Goal: Information Seeking & Learning: Find specific fact

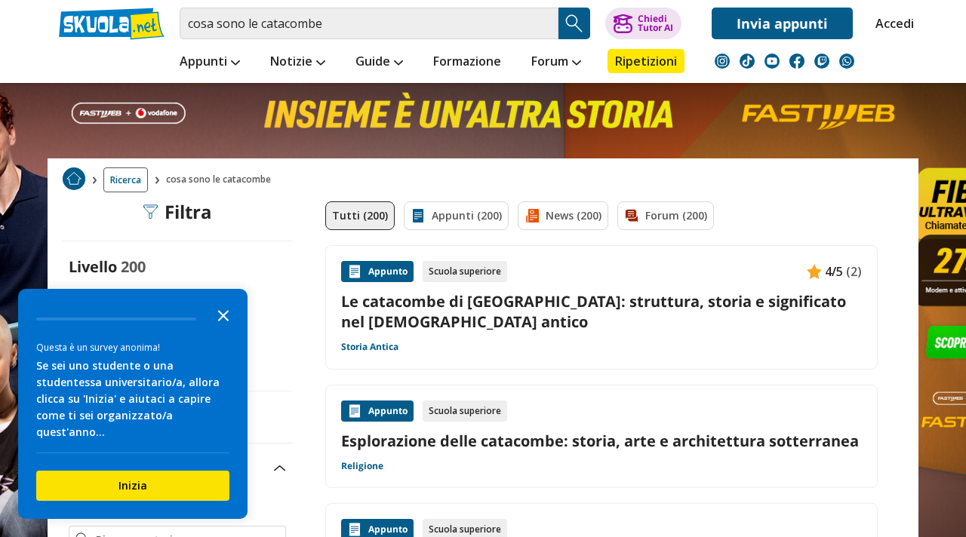
click at [226, 321] on polygon "Close the survey" at bounding box center [223, 315] width 11 height 11
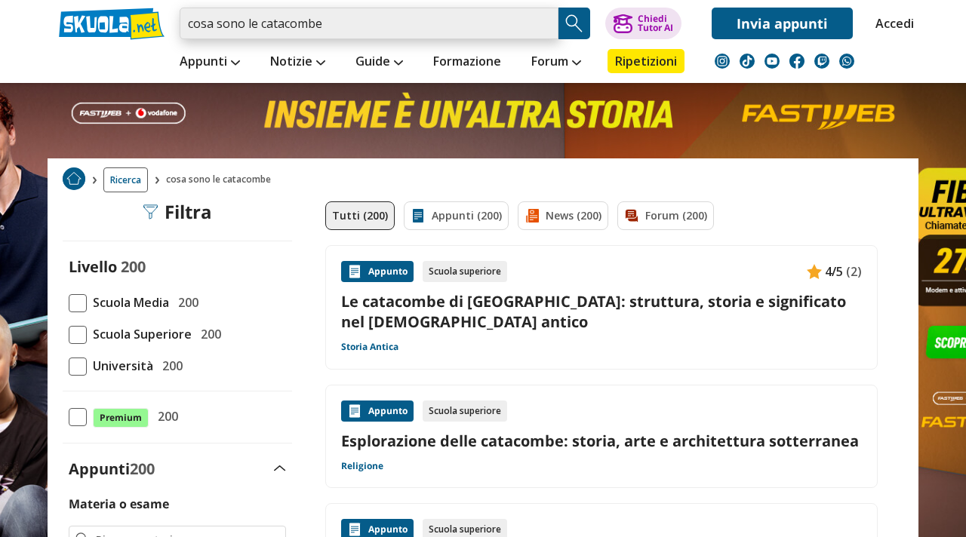
click at [546, 32] on input "cosa sono le catacombe" at bounding box center [369, 24] width 379 height 32
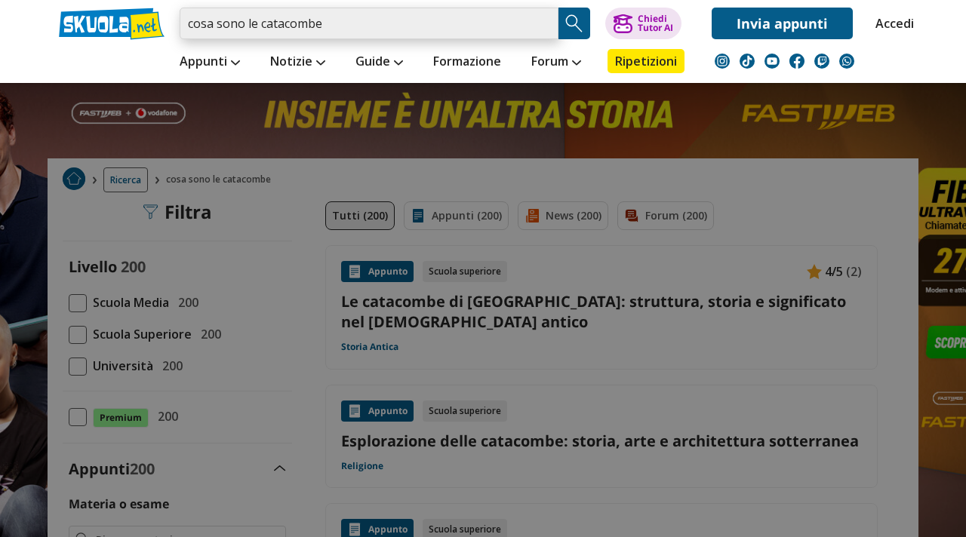
click at [545, 32] on input "cosa sono le catacombe" at bounding box center [369, 24] width 379 height 32
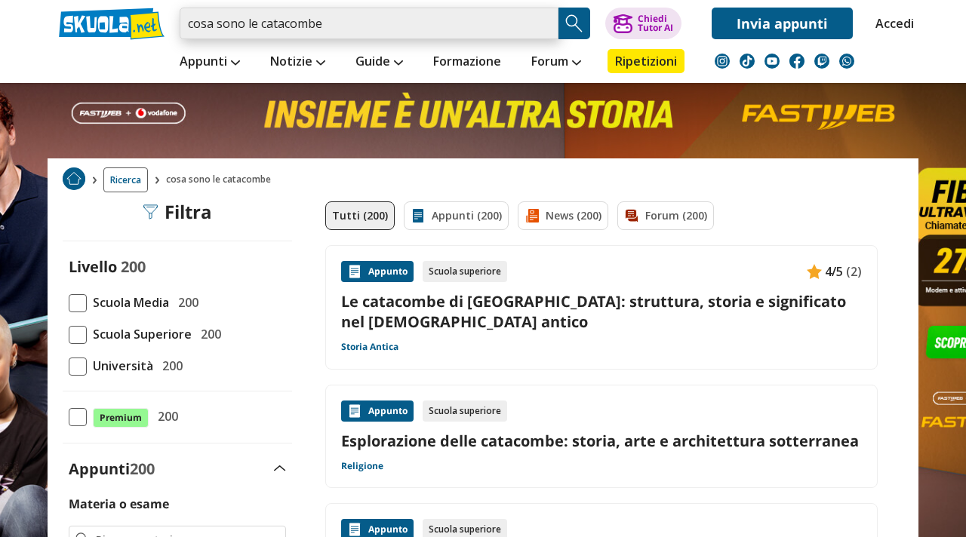
click at [545, 32] on input "cosa sono le catacombe" at bounding box center [369, 24] width 379 height 32
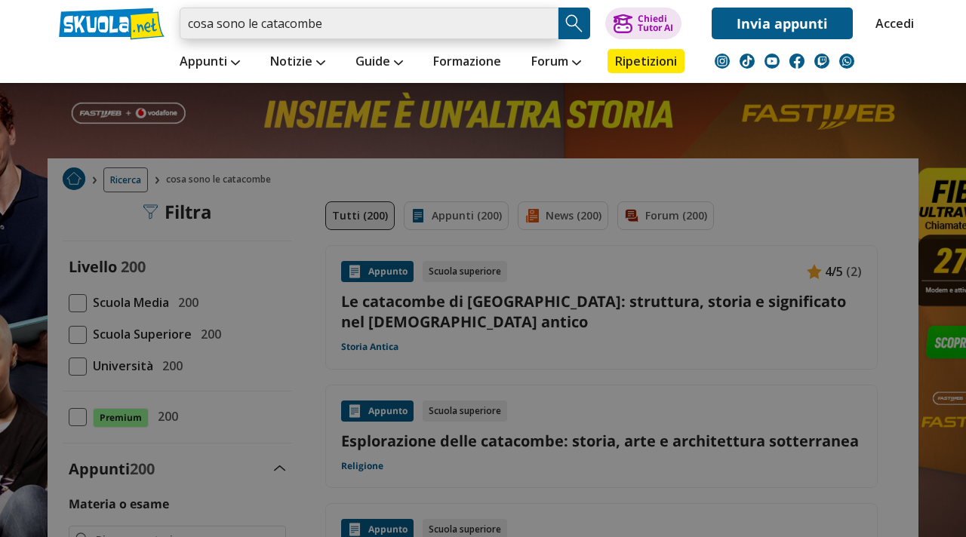
click at [545, 32] on input "cosa sono le catacombe" at bounding box center [369, 24] width 379 height 32
click at [537, 23] on input "cosa sono le catacombe" at bounding box center [369, 24] width 379 height 32
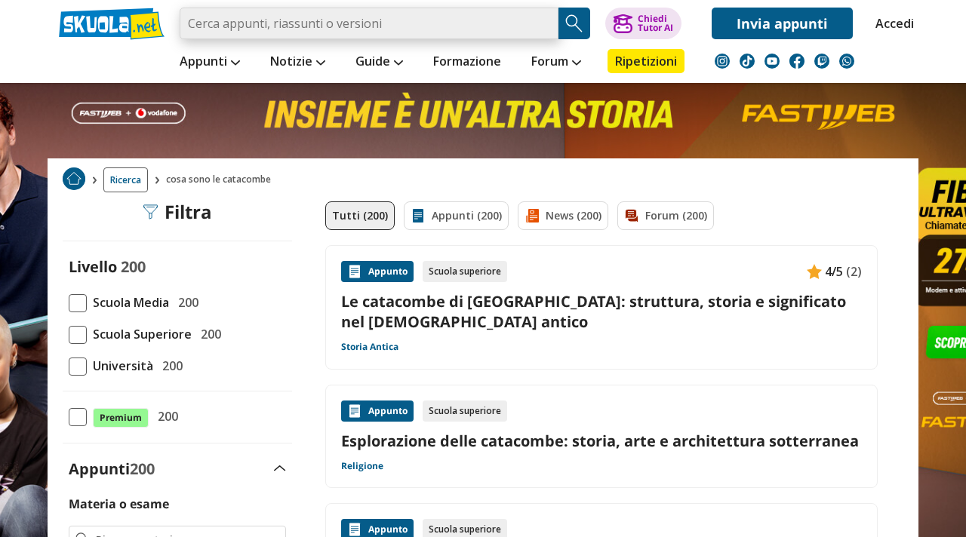
click at [537, 23] on input "search" at bounding box center [369, 24] width 379 height 32
